Goal: Find specific page/section: Find specific page/section

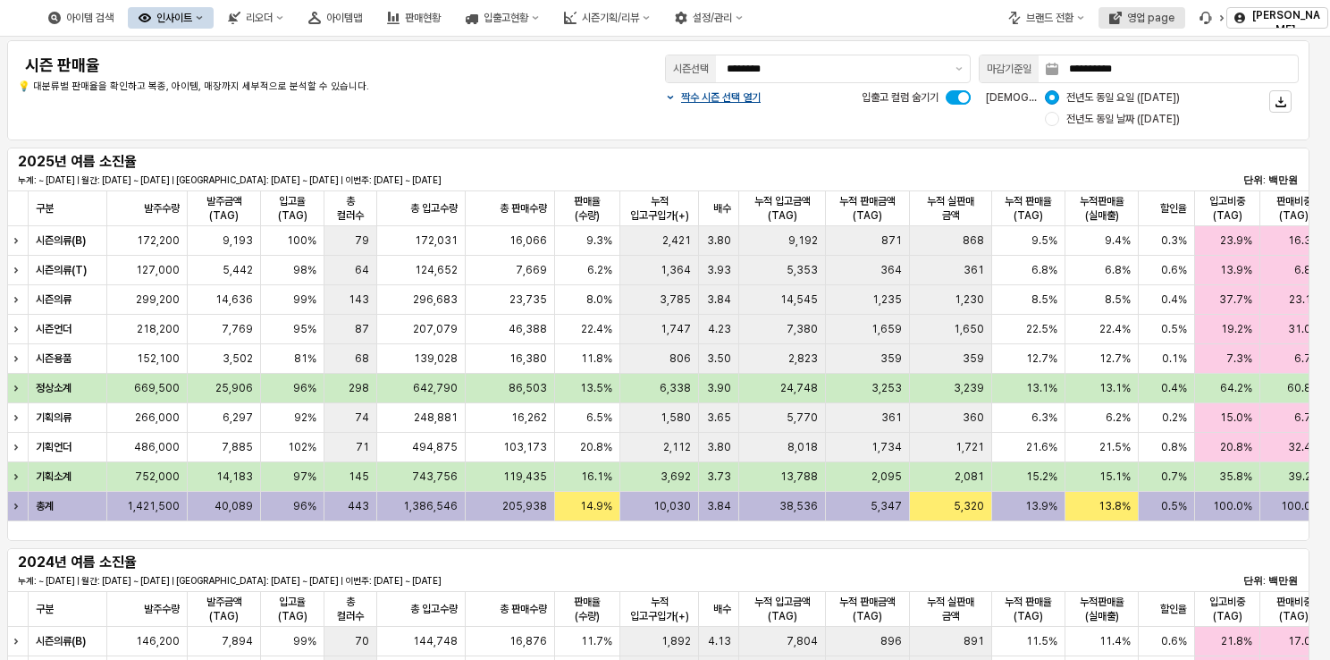
click at [1170, 17] on div "영업 page" at bounding box center [1150, 18] width 47 height 13
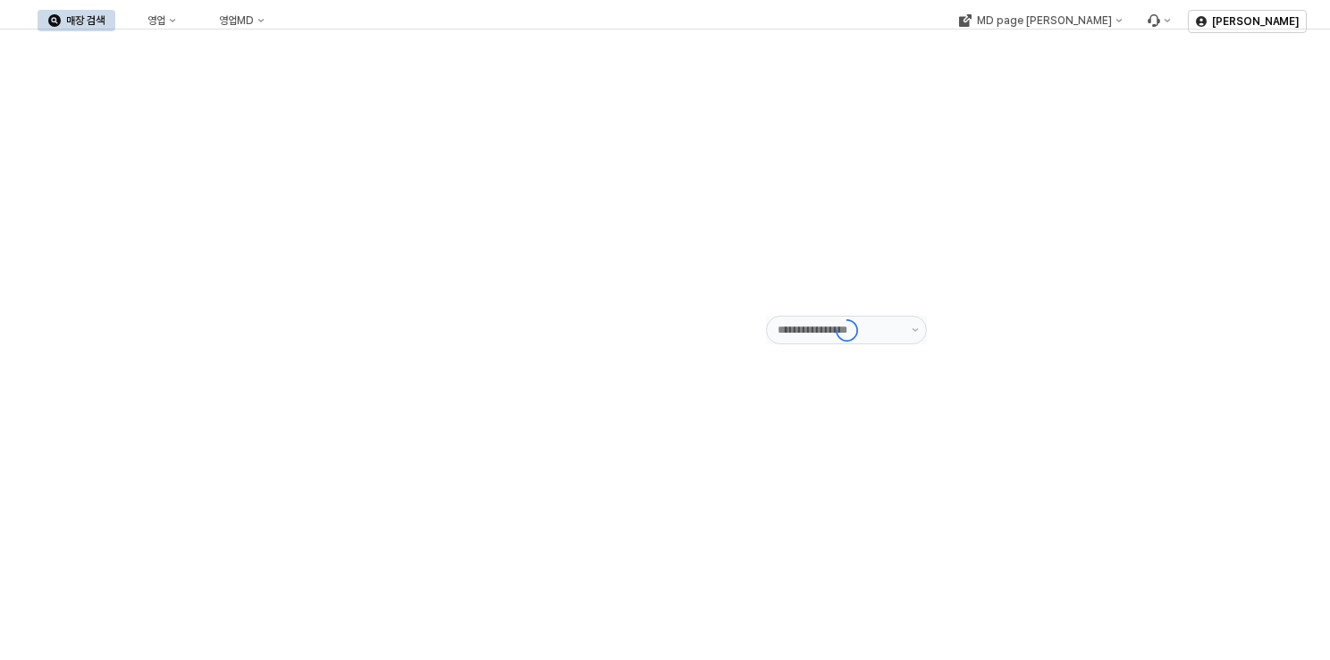
type input "******"
click at [187, 10] on button "영업" at bounding box center [153, 20] width 68 height 21
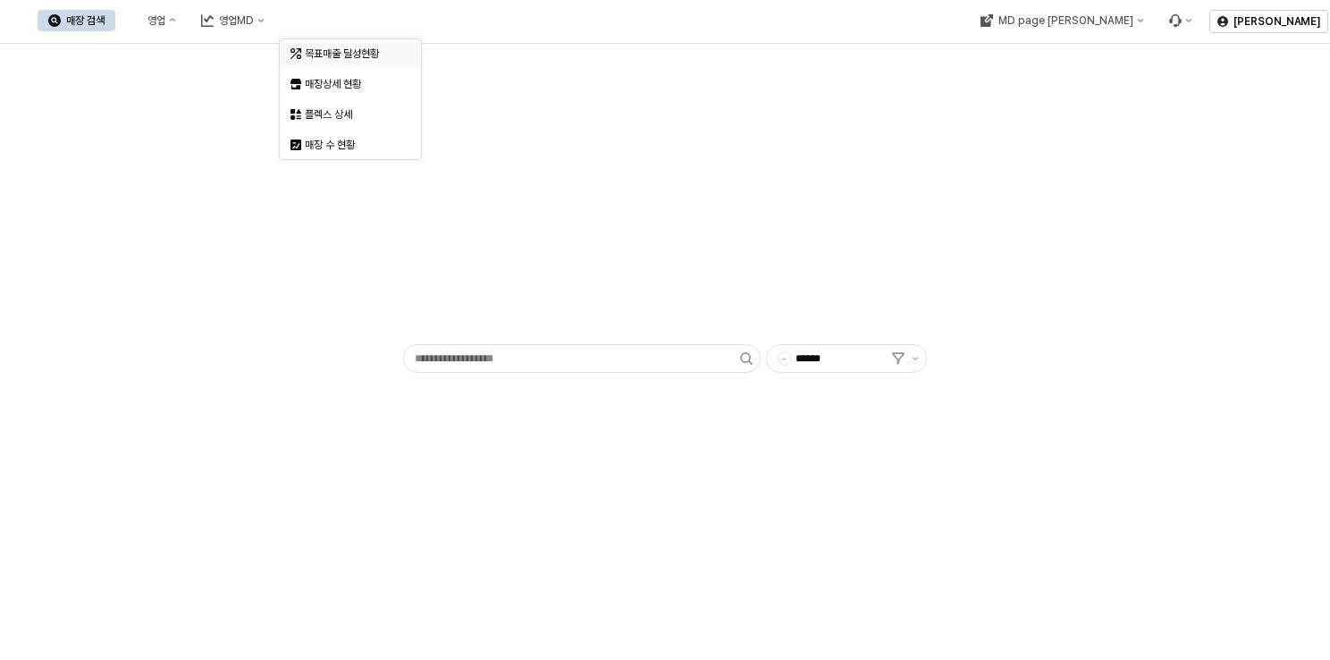
click at [332, 55] on div "목표매출 달성현황" at bounding box center [352, 53] width 95 height 14
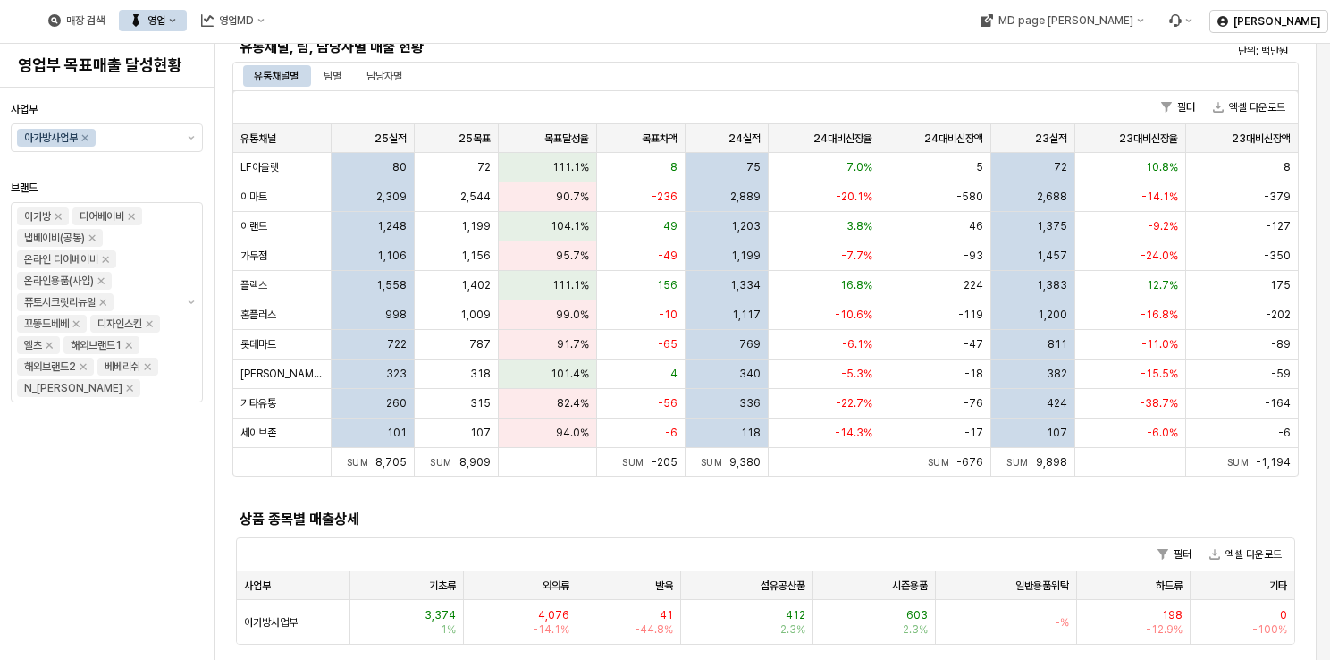
scroll to position [358, 0]
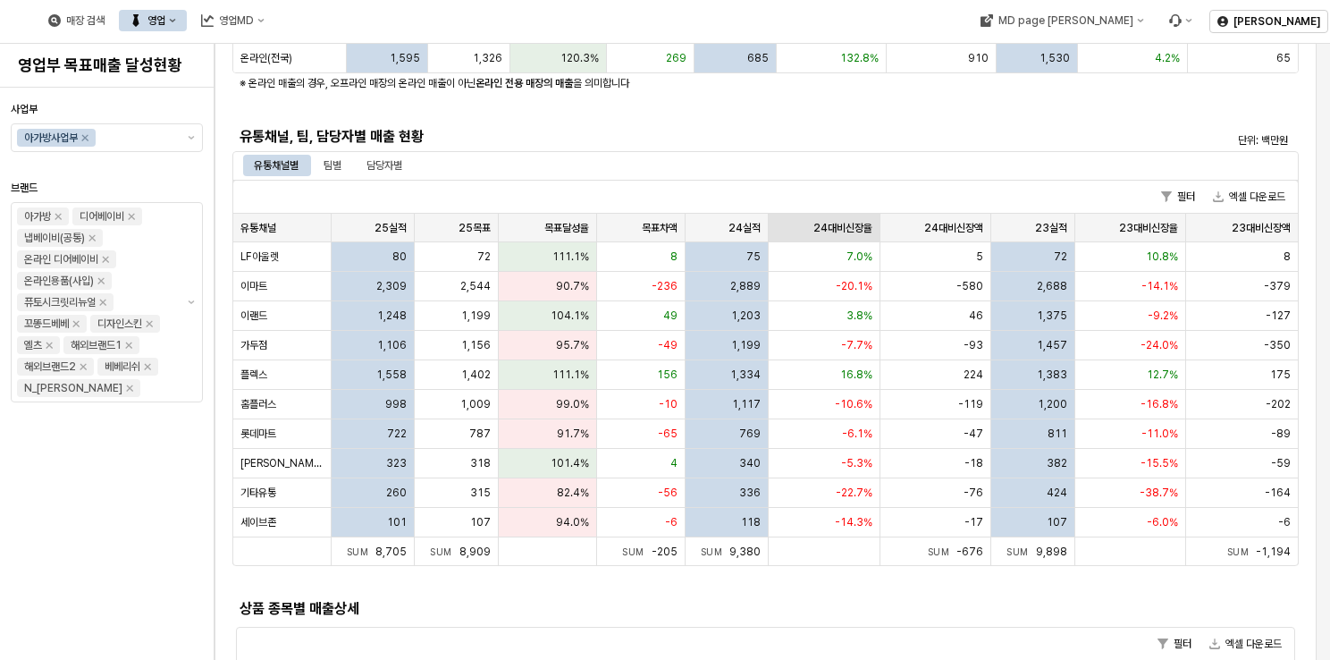
click at [852, 220] on div "24대비신장율 24대비신장율" at bounding box center [825, 228] width 112 height 29
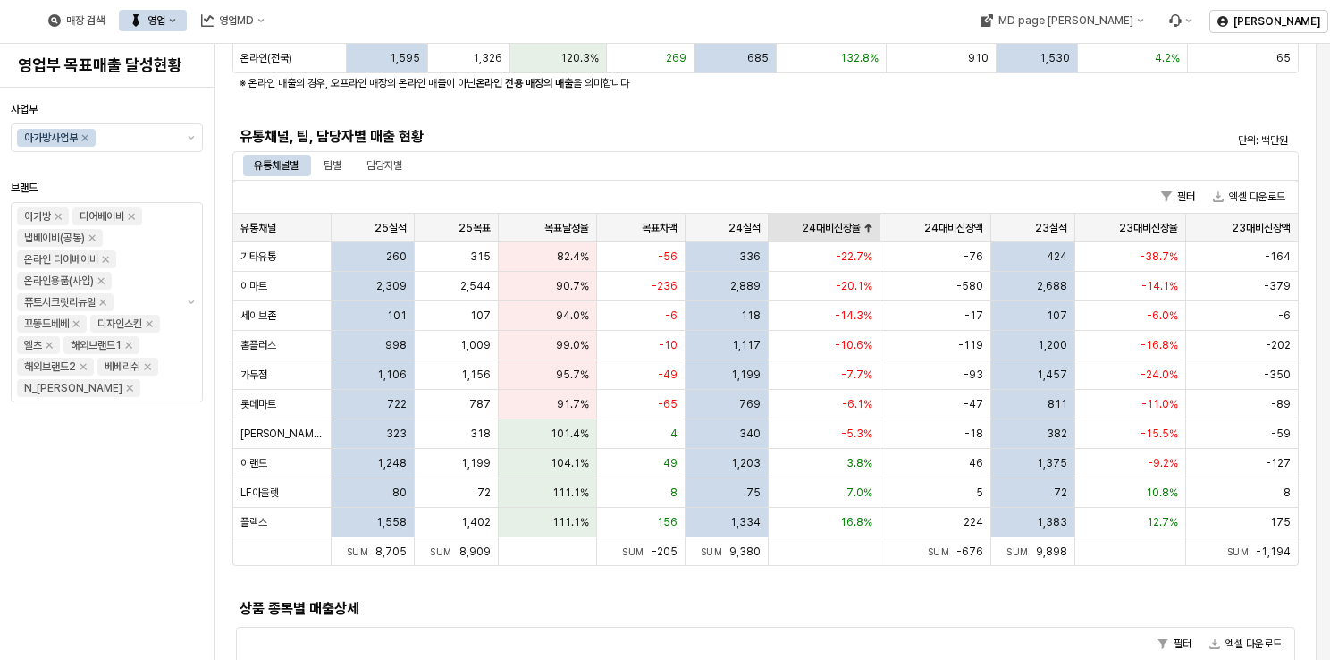
click at [852, 220] on div "24대비신장율 24대비신장율" at bounding box center [825, 228] width 112 height 29
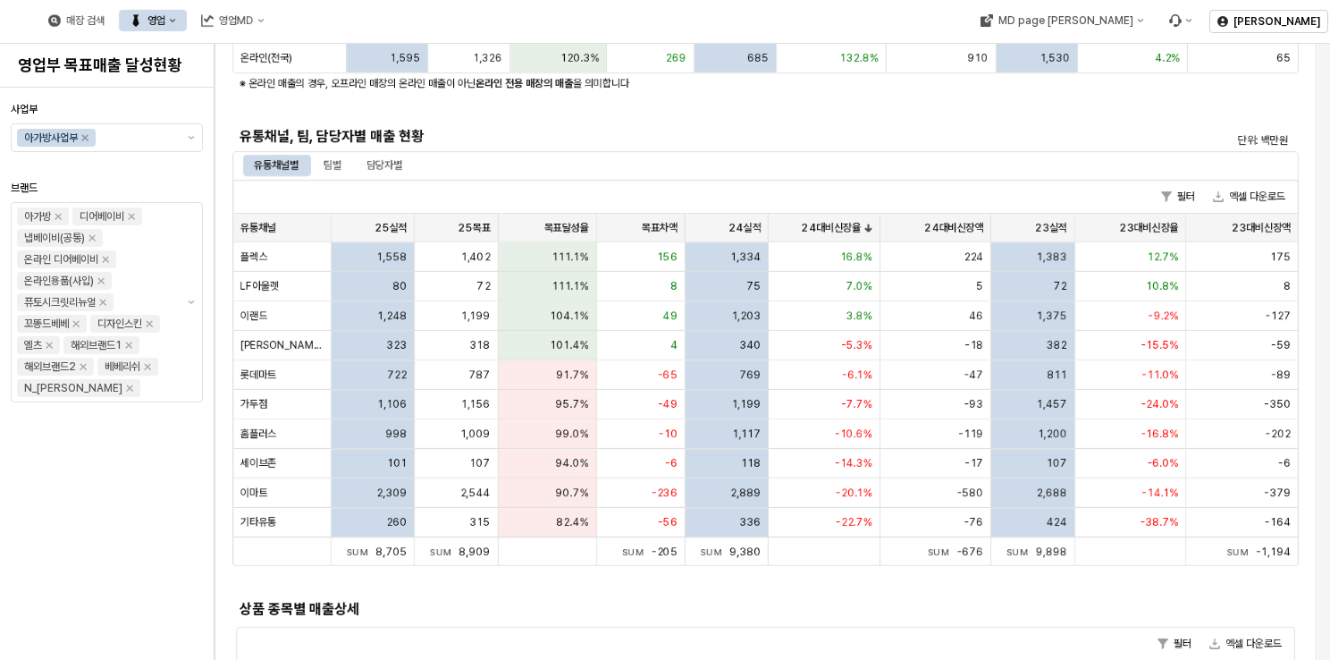
click at [910, 614] on h5 "상품 종목별 매출상세" at bounding box center [633, 609] width 786 height 18
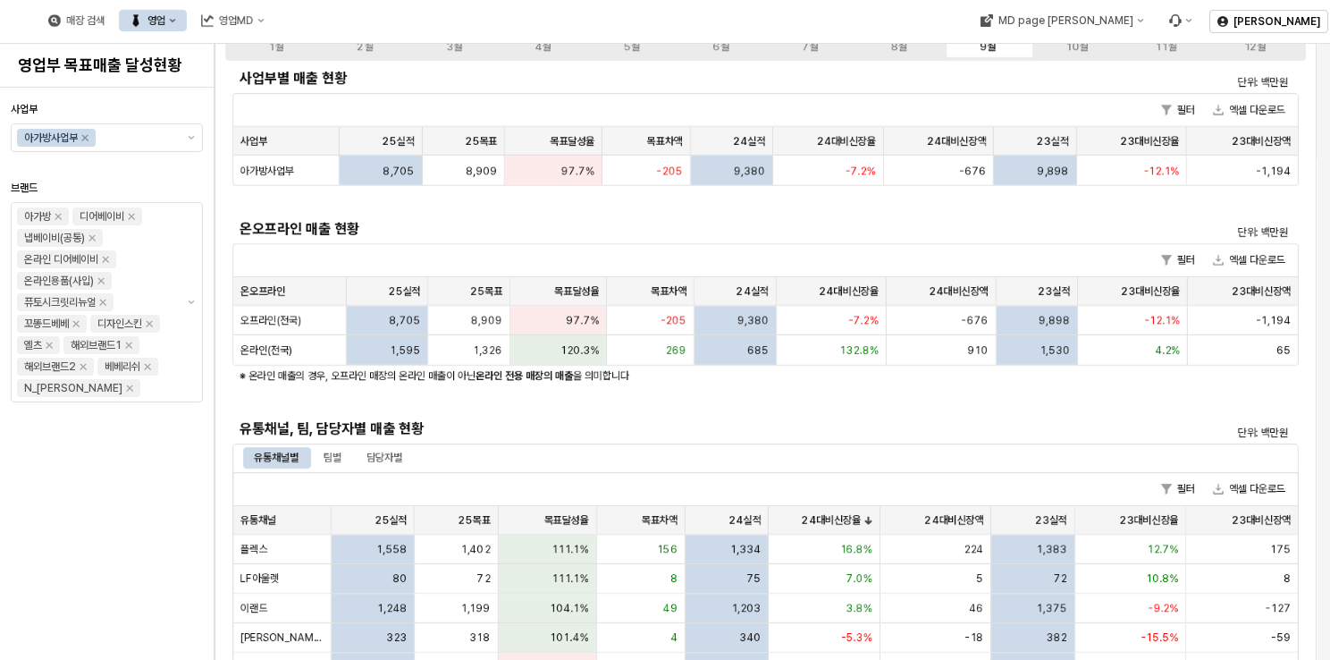
scroll to position [0, 0]
